Goal: Task Accomplishment & Management: Use online tool/utility

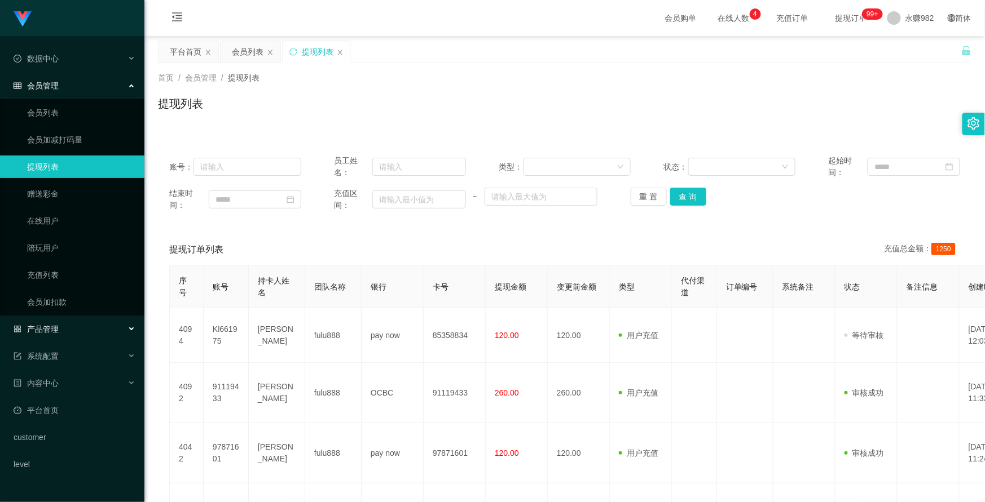
click at [55, 333] on span "产品管理" at bounding box center [36, 329] width 45 height 9
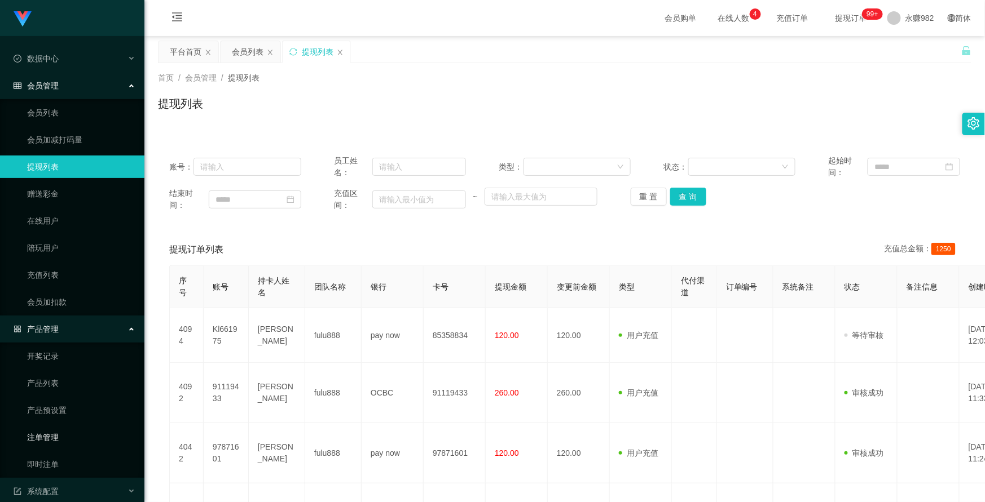
scroll to position [63, 0]
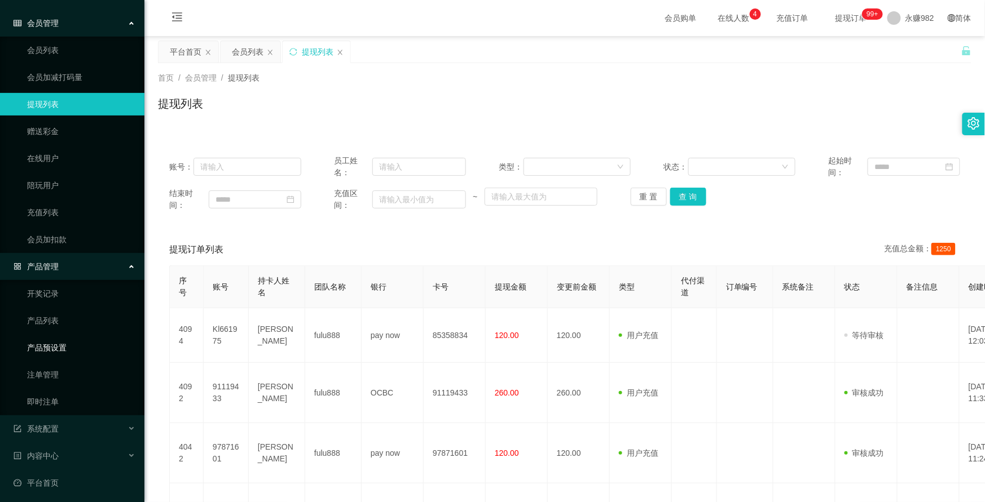
click at [60, 345] on link "产品预设置" at bounding box center [81, 348] width 108 height 23
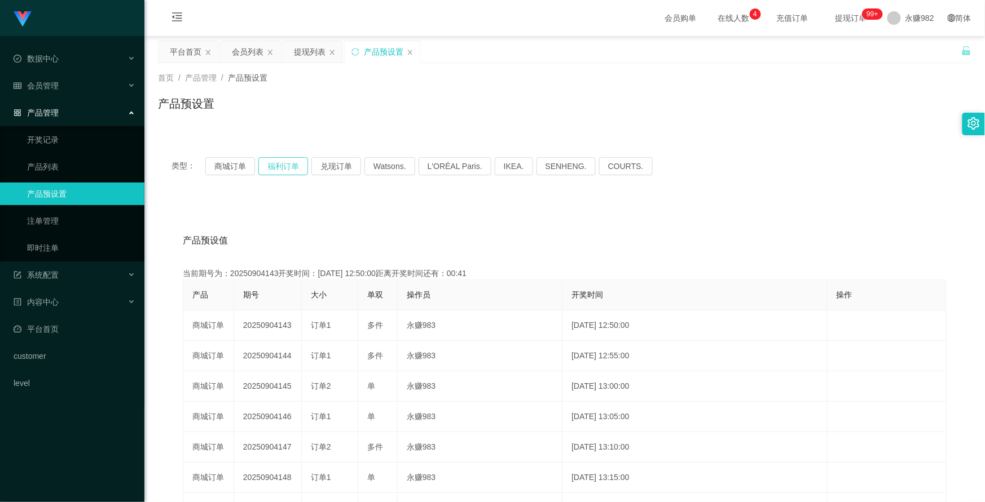
click at [278, 165] on button "福利订单" at bounding box center [283, 166] width 50 height 18
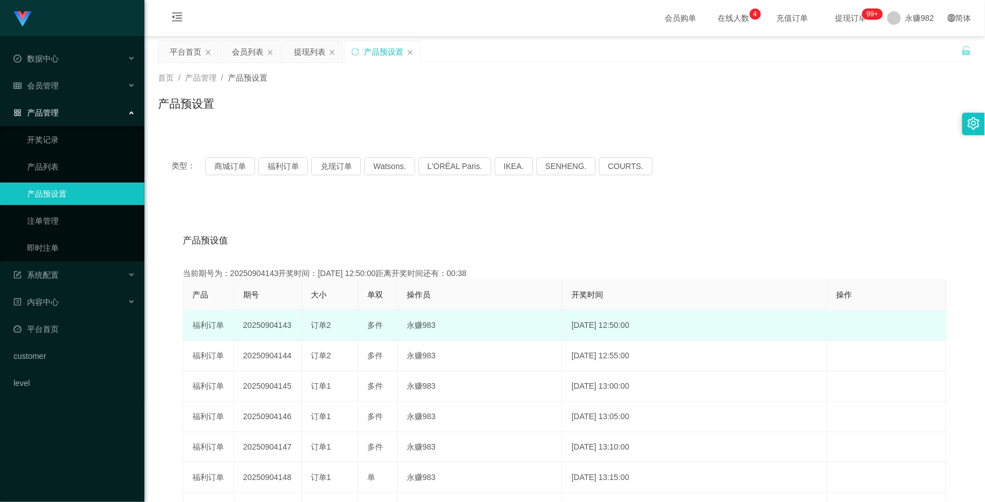
click at [314, 324] on span "订单2" at bounding box center [321, 325] width 20 height 9
drag, startPoint x: 309, startPoint y: 324, endPoint x: 337, endPoint y: 324, distance: 27.6
click at [337, 324] on td "订单2" at bounding box center [330, 326] width 56 height 30
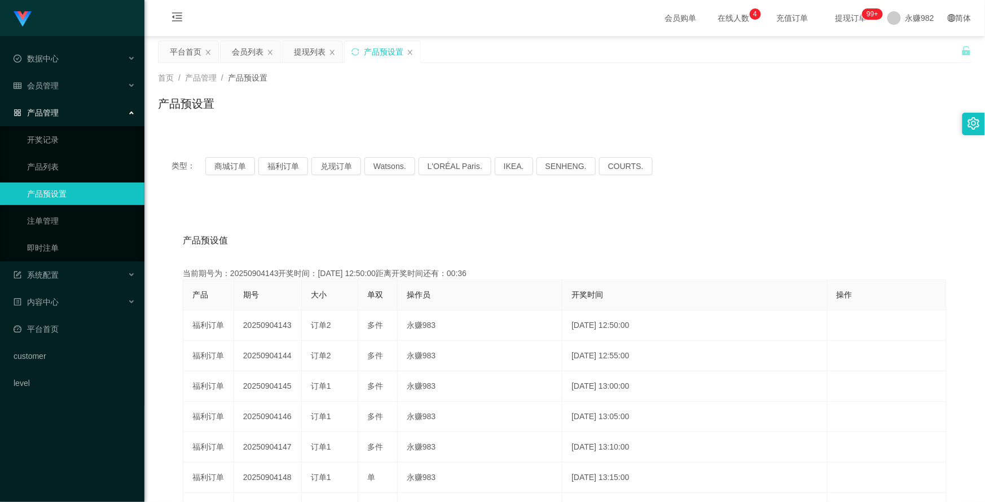
copy span "订单2"
click at [347, 126] on div "首页 / 产品管理 / 产品预设置 / 产品预设置" at bounding box center [564, 96] width 840 height 67
click at [74, 191] on link "产品预设置" at bounding box center [81, 194] width 108 height 23
click at [292, 165] on button "福利订单" at bounding box center [283, 166] width 50 height 18
click at [297, 210] on div "产品预设值 添加期号 当前期号为：20250904144开奖时间：[DATE] 12:55:00距离开奖时间还有：03:49 产品 期号 大小 单双 操作员 …" at bounding box center [564, 432] width 813 height 465
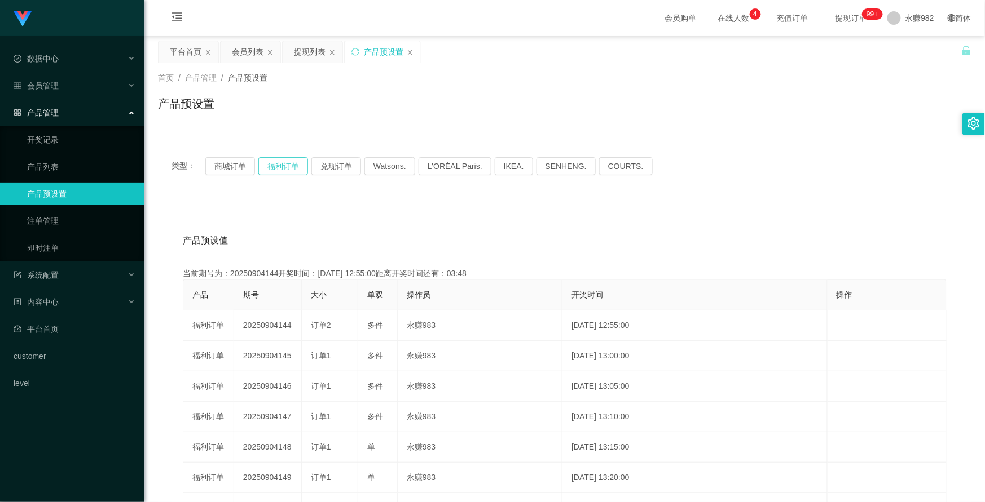
click at [280, 167] on button "福利订单" at bounding box center [283, 166] width 50 height 18
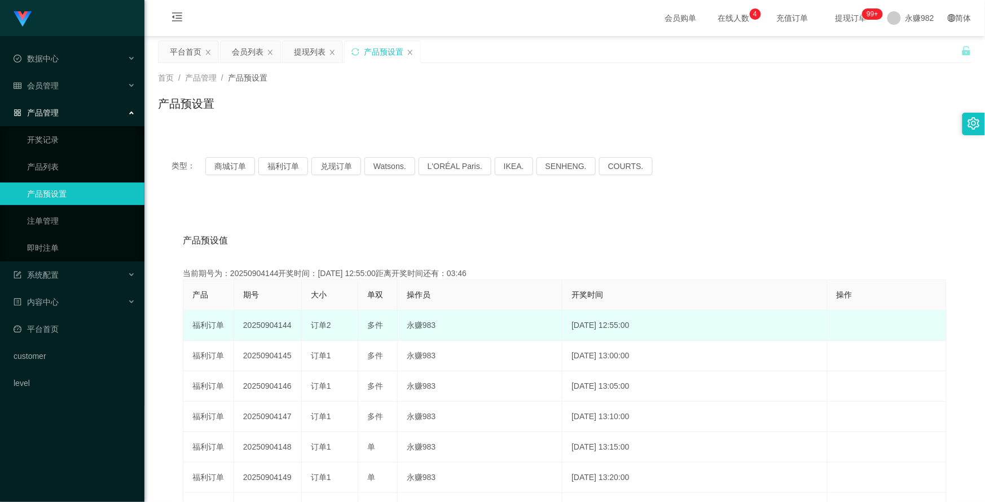
drag, startPoint x: 277, startPoint y: 328, endPoint x: 294, endPoint y: 329, distance: 17.0
click at [294, 329] on td "20250904144" at bounding box center [268, 326] width 68 height 30
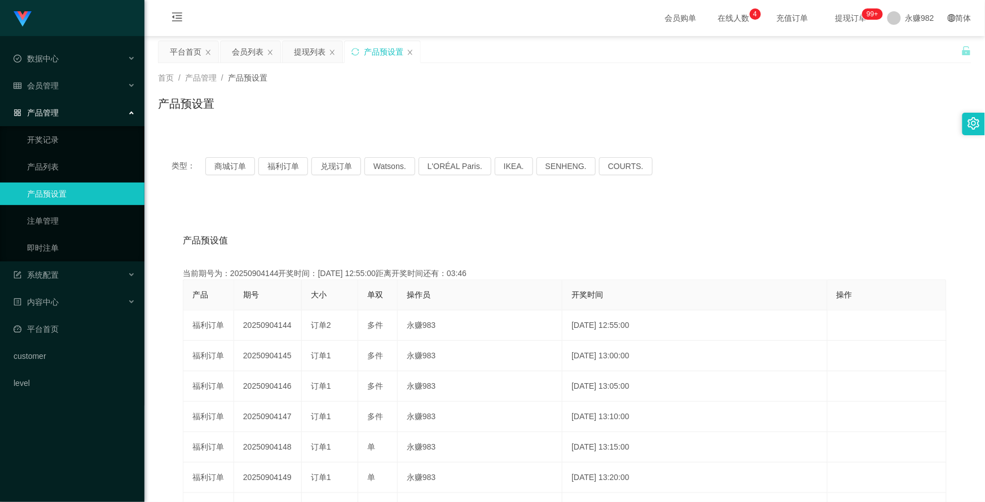
copy td "144"
click at [289, 224] on div "产品预设值 添加期号 当前期号为：20250904144开奖时间：[DATE] 12:55:00距离开奖时间还有：03:26 产品 期号 大小 单双 操作员 …" at bounding box center [564, 432] width 813 height 465
click at [299, 168] on button "福利订单" at bounding box center [283, 166] width 50 height 18
click at [309, 215] on div "产品预设值 添加期号 当前期号为：20250904144开奖时间：[DATE] 12:55:00距离开奖时间还有： 产品 期号 大小 单双 操作员 开奖时间 …" at bounding box center [564, 432] width 813 height 465
click at [307, 218] on div "产品预设值 添加期号 当前期号为：20250904144开奖时间：[DATE] 12:55:00距离开奖时间还有：03:17 产品 期号 大小 单双 操作员 …" at bounding box center [564, 432] width 813 height 465
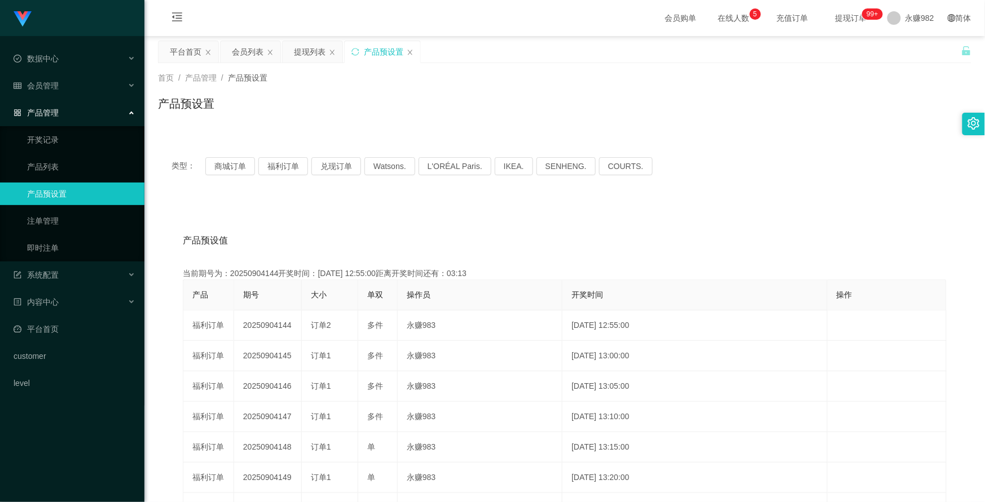
drag, startPoint x: 342, startPoint y: 211, endPoint x: 379, endPoint y: 200, distance: 38.9
click at [352, 211] on div "产品预设值 添加期号 当前期号为：20250904144开奖时间：[DATE] 12:55:00距离开奖时间还有：03:13 产品 期号 大小 单双 操作员 …" at bounding box center [564, 432] width 813 height 465
click at [728, 175] on div "类型： 商城订单 福利订单 兑现订单 Watsons. L'ORÉAL Paris. IKEA. [GEOGRAPHIC_DATA]. COURTS." at bounding box center [564, 166] width 786 height 18
